Goal: Information Seeking & Learning: Learn about a topic

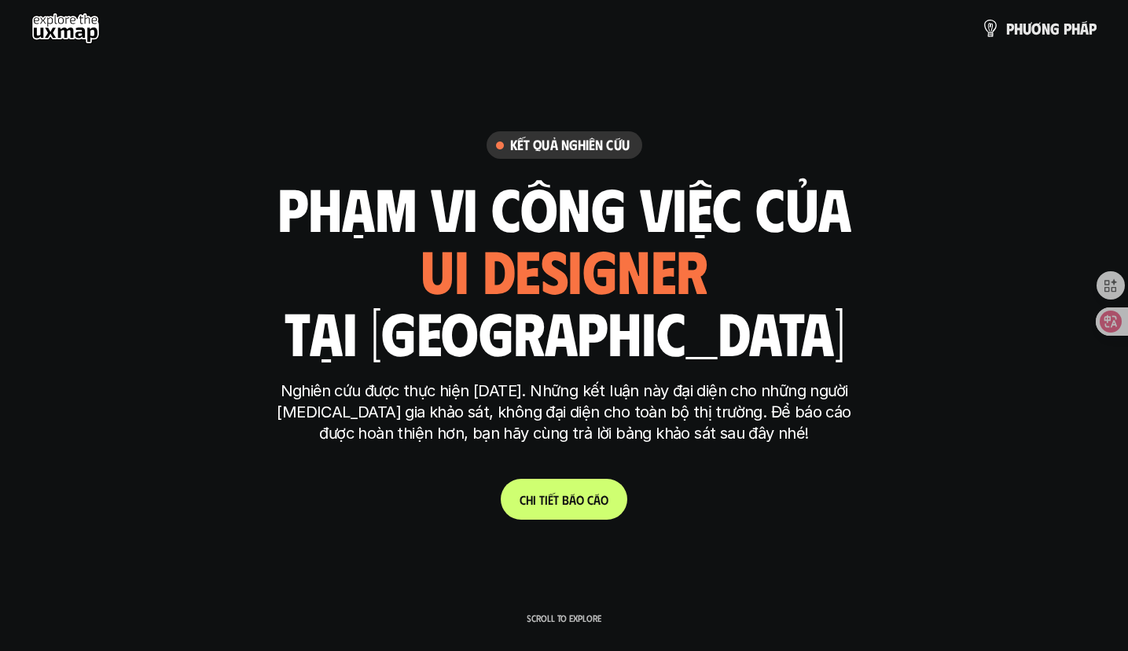
click at [563, 514] on link "C h i t i ế t b á o c á o" at bounding box center [564, 499] width 127 height 41
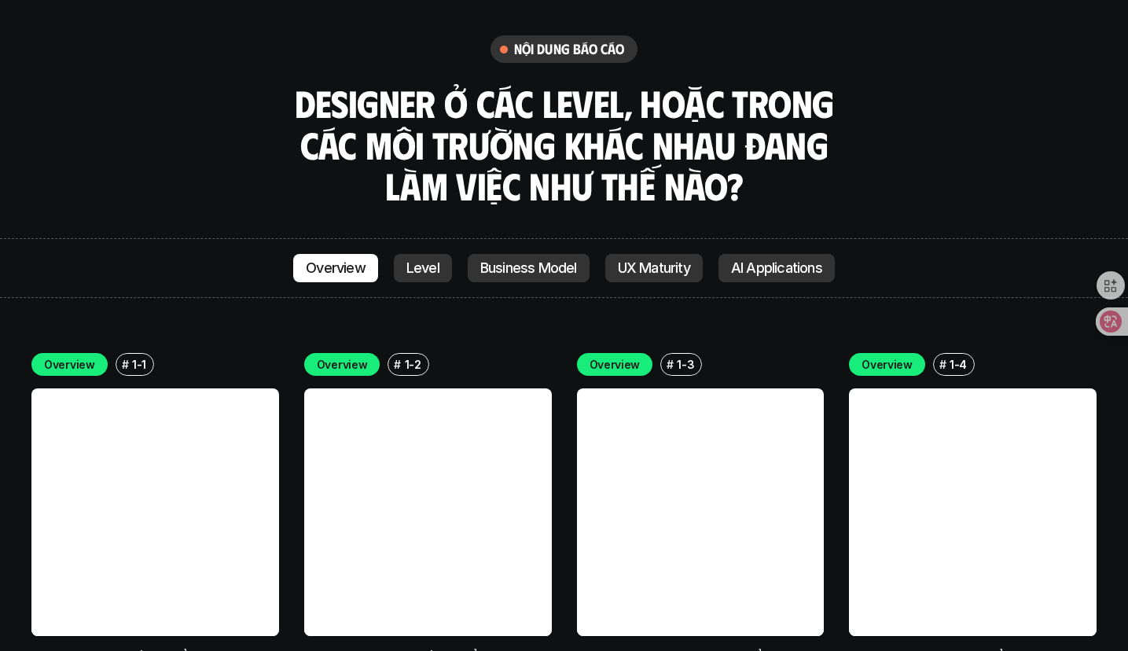
scroll to position [4390, 0]
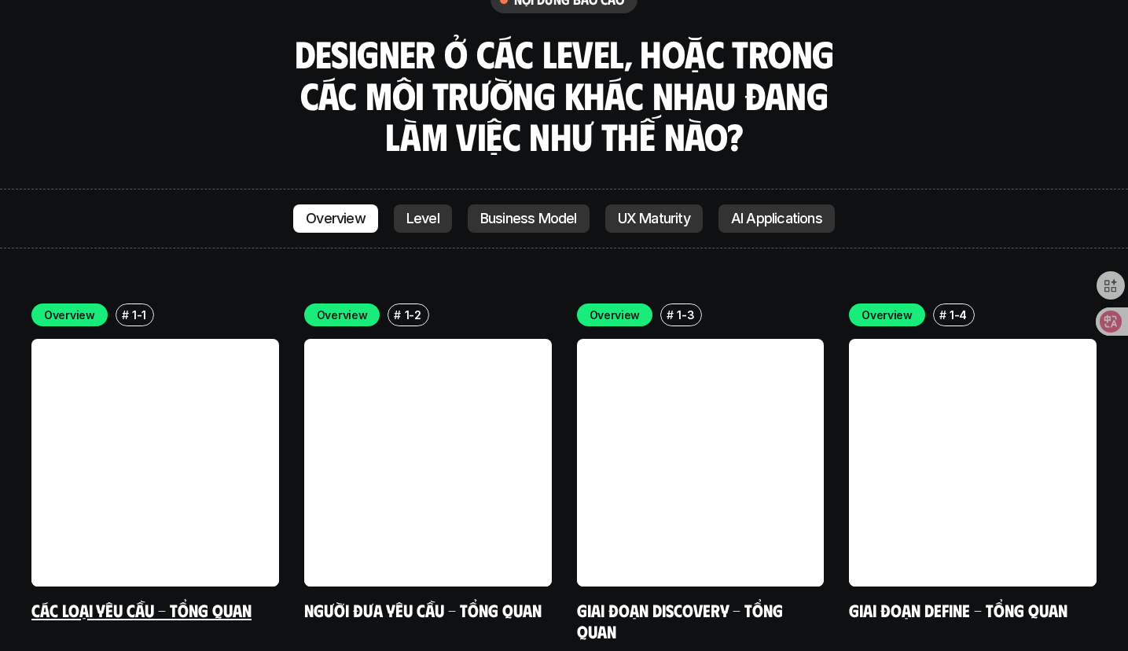
click at [133, 599] on link "Các loại yêu cầu - Tổng quan" at bounding box center [141, 609] width 220 height 21
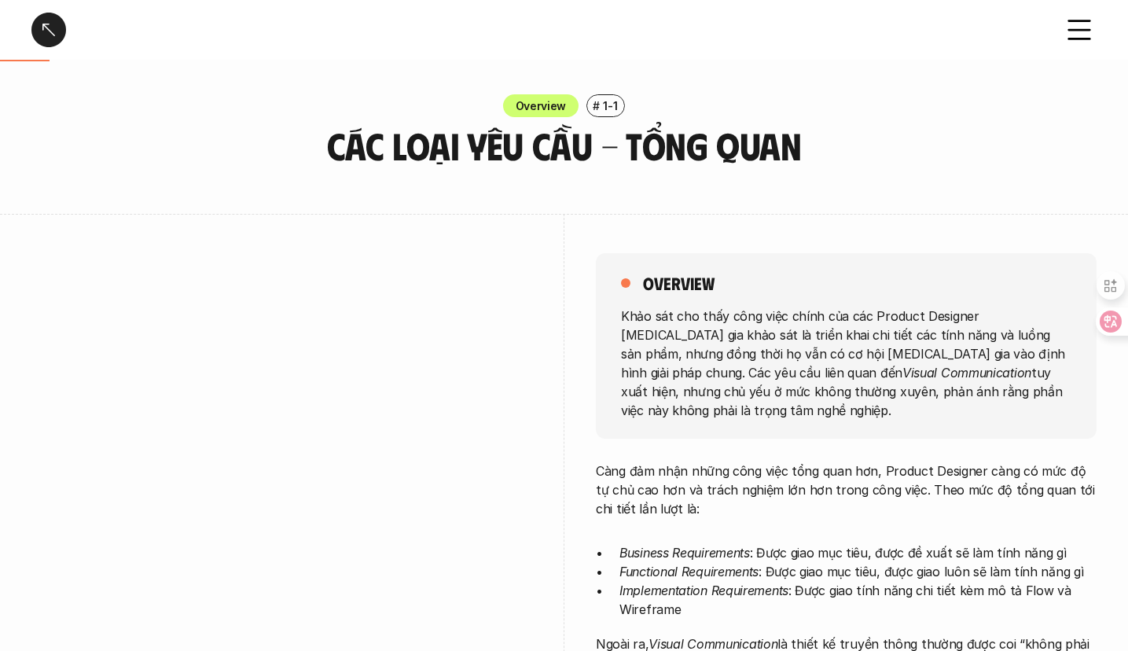
click at [1078, 23] on icon at bounding box center [1079, 30] width 35 height 35
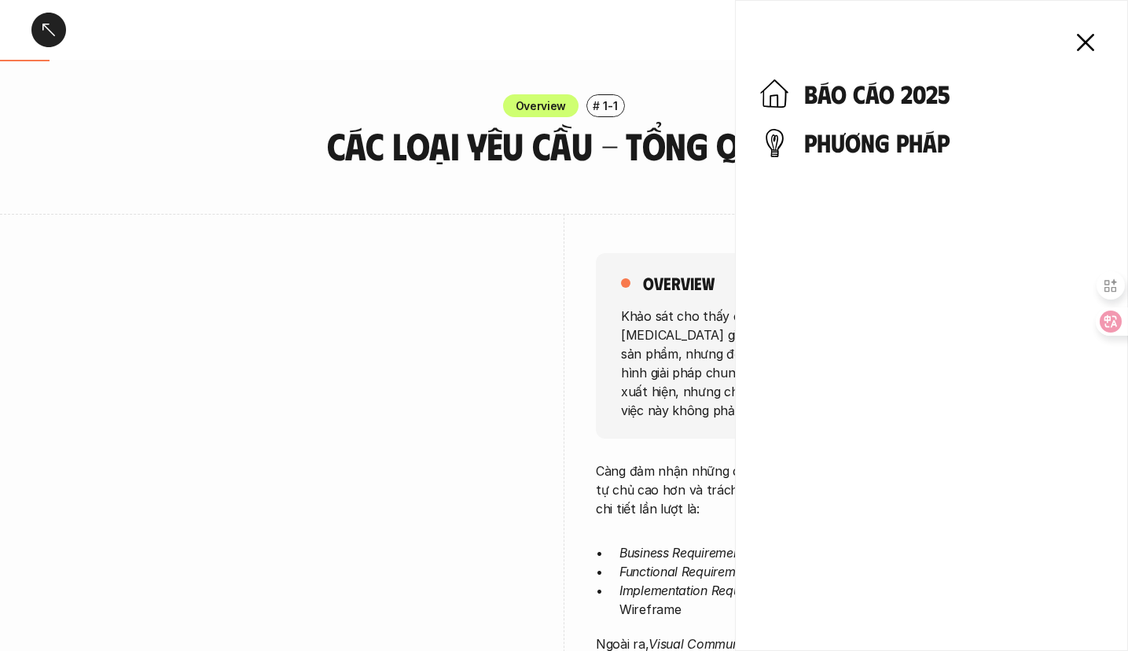
click at [1091, 35] on use at bounding box center [1084, 42] width 15 height 15
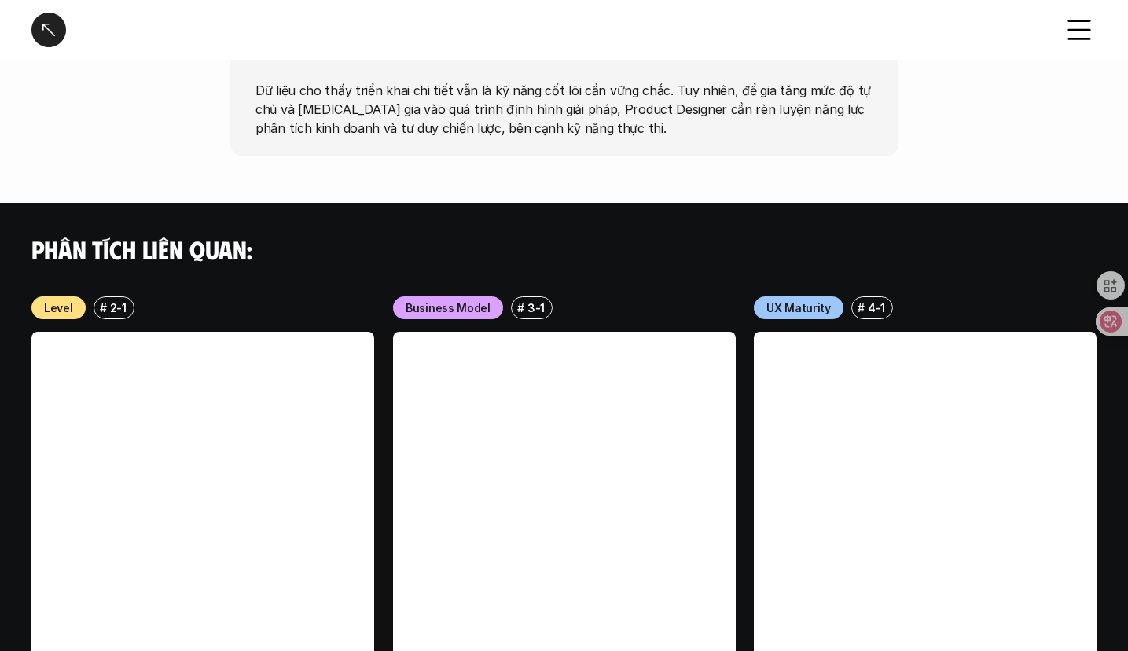
scroll to position [1669, 0]
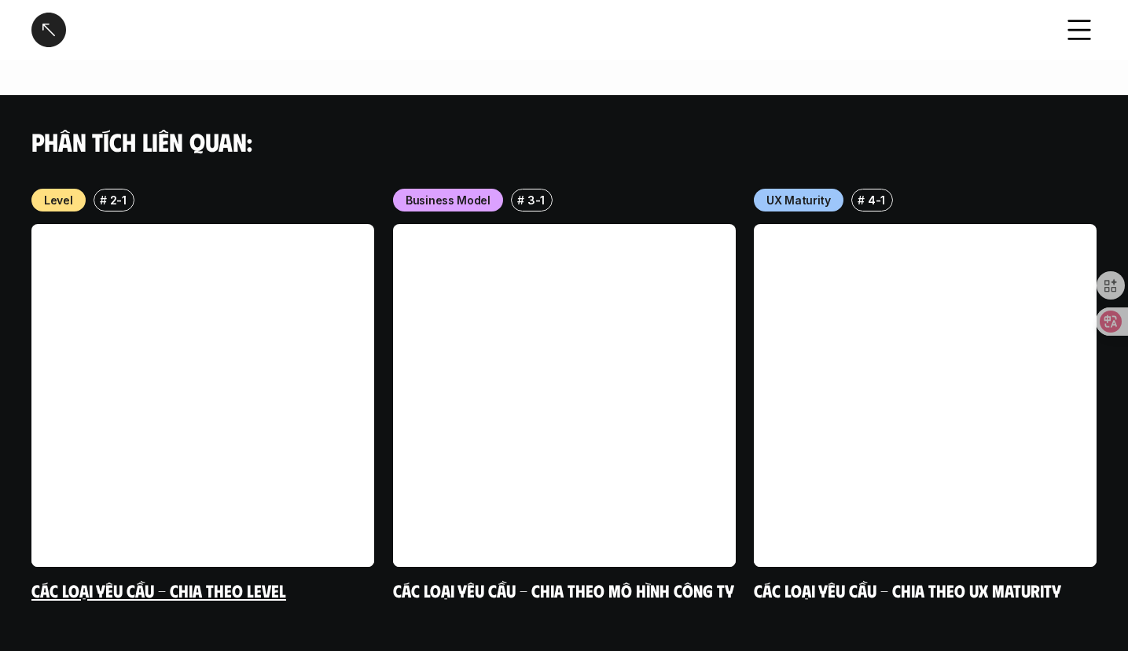
click at [92, 430] on link at bounding box center [202, 395] width 343 height 343
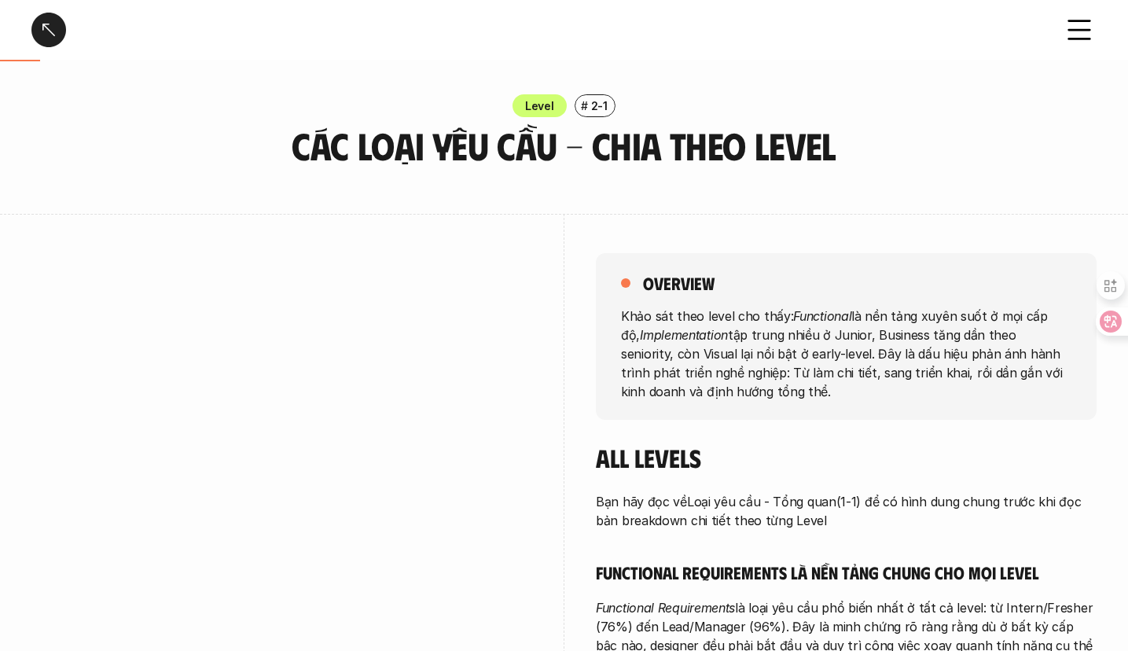
click at [538, 110] on p "Level" at bounding box center [539, 105] width 29 height 17
click at [1071, 30] on use at bounding box center [1079, 30] width 21 height 18
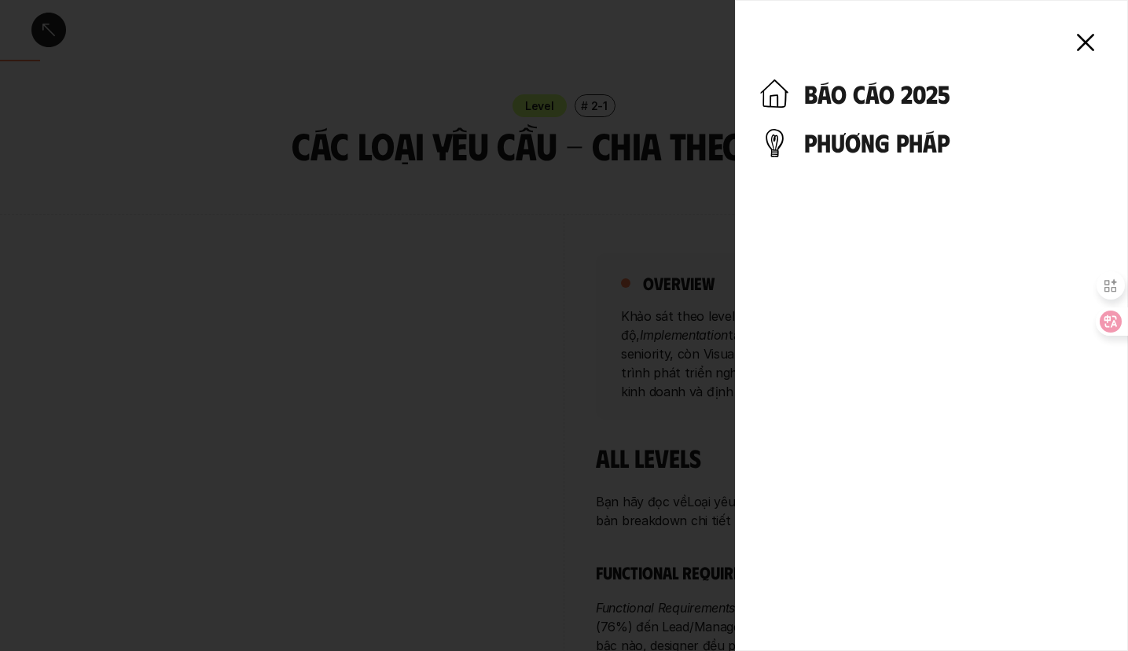
click at [896, 108] on div "báo cáo 2025 phương pháp" at bounding box center [931, 325] width 393 height 651
click at [893, 100] on h4 "báo cáo 2025" at bounding box center [953, 94] width 299 height 30
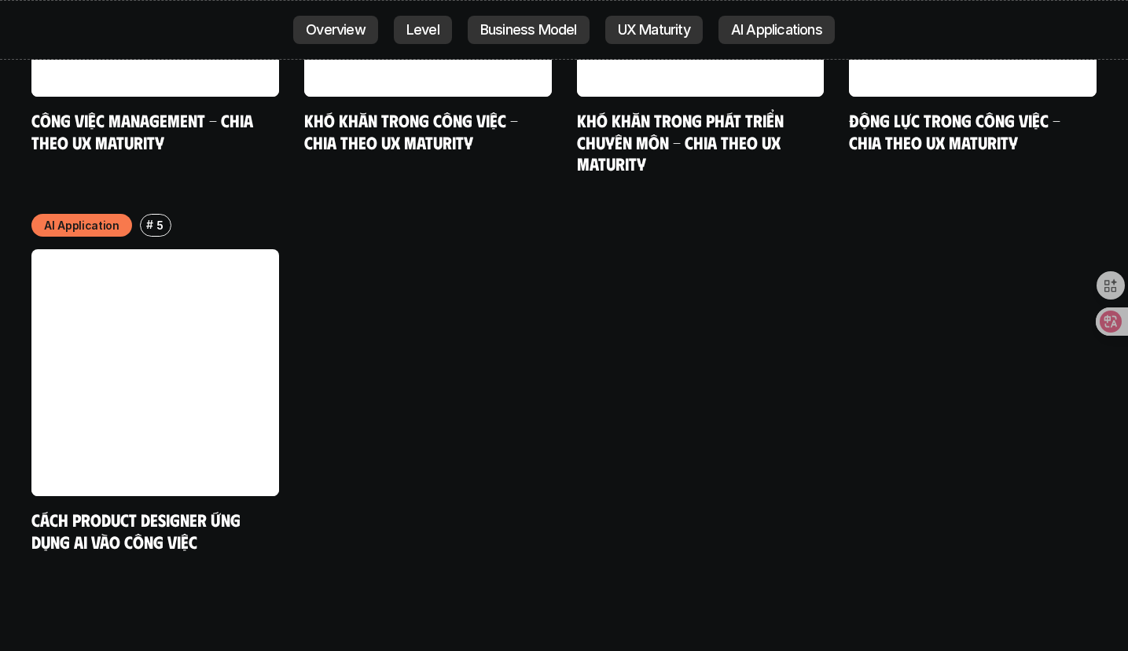
scroll to position [8168, 0]
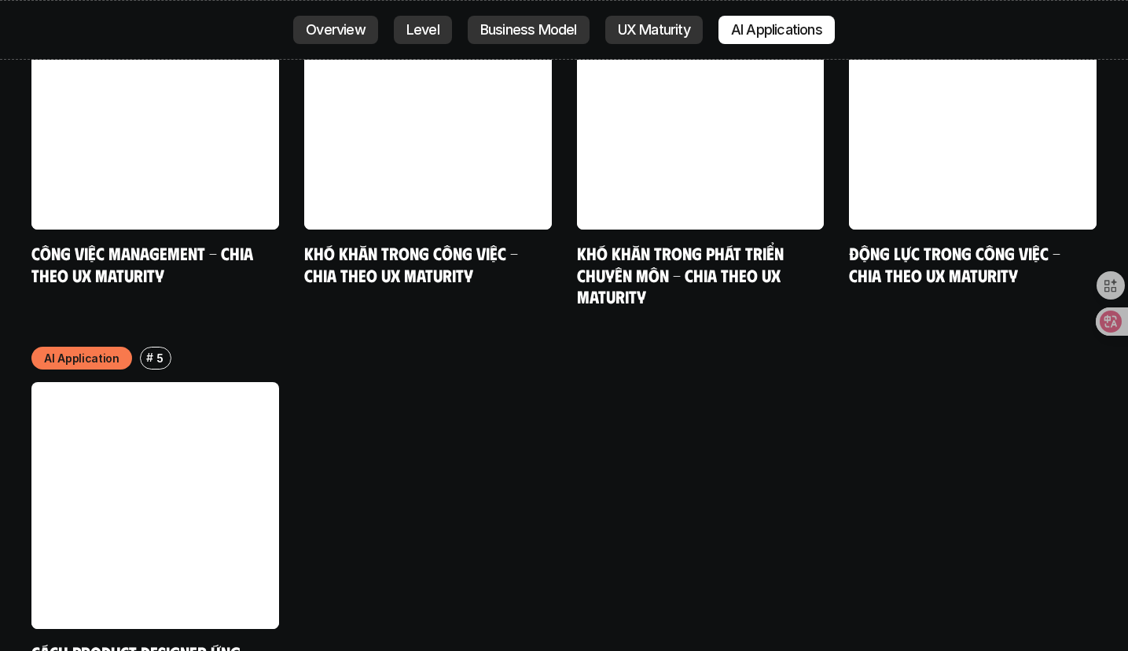
click at [76, 462] on link at bounding box center [155, 506] width 248 height 248
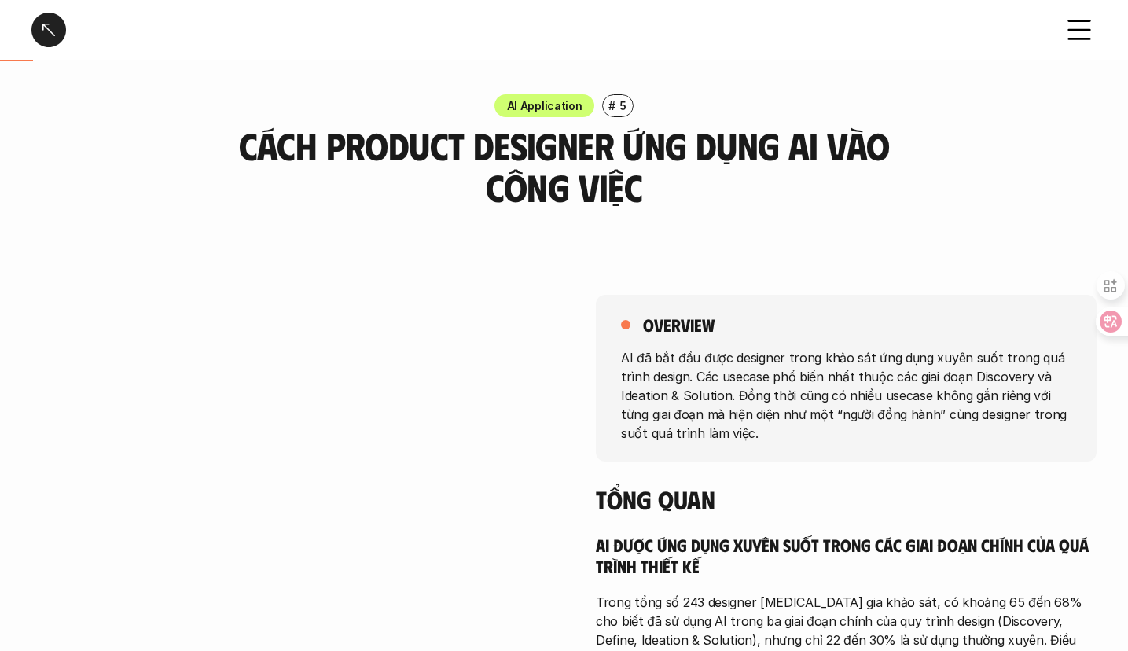
click at [42, 24] on div at bounding box center [48, 30] width 35 height 35
